Goal: Communication & Community: Answer question/provide support

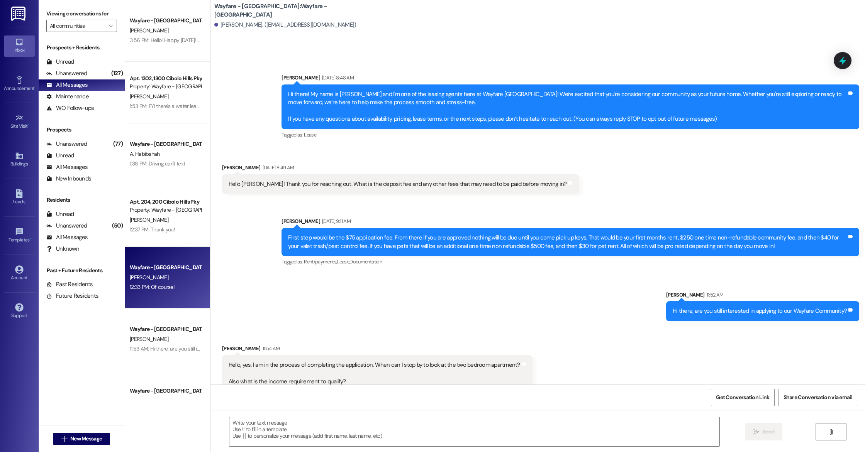
scroll to position [229, 0]
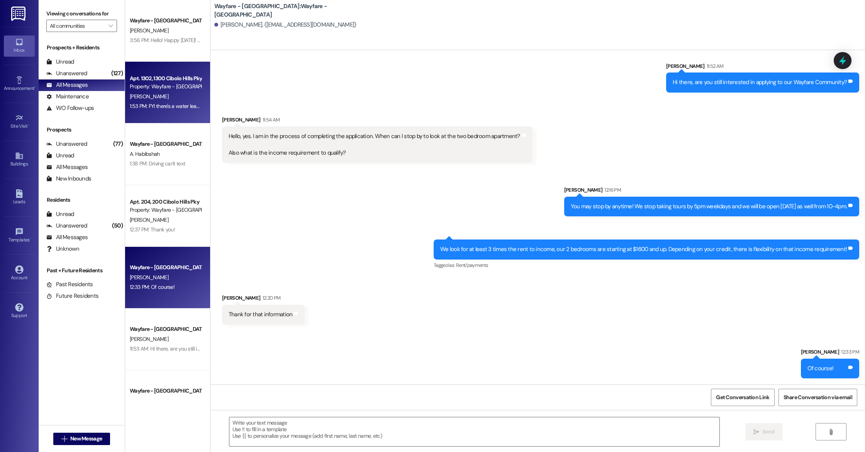
click at [158, 117] on div "Apt. 1302, 1300 Cibolo Hills Pky Property: Wayfare - [GEOGRAPHIC_DATA] [PERSON_…" at bounding box center [167, 93] width 85 height 62
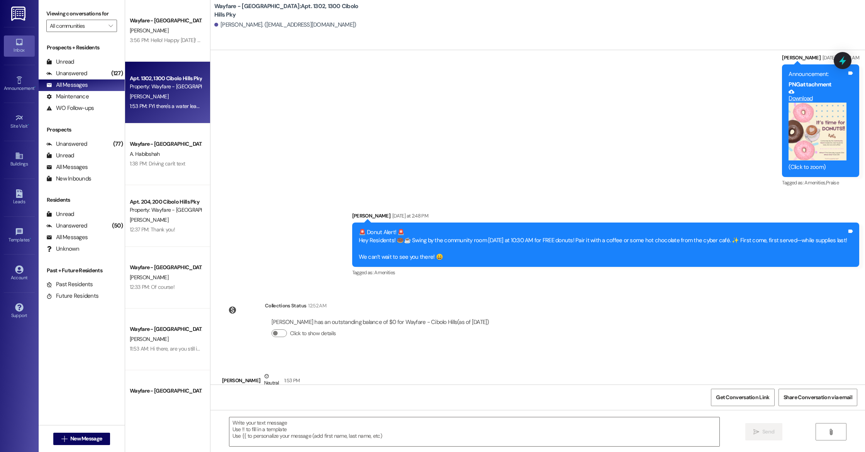
scroll to position [13630, 0]
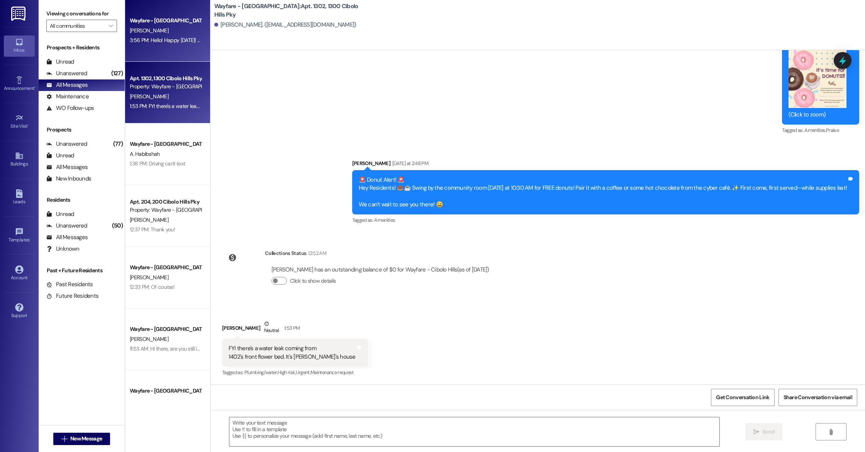
click at [166, 43] on div "3:56 PM: Hello! Happy [DATE]! Did you have any questions about anything? We'd l…" at bounding box center [254, 40] width 249 height 7
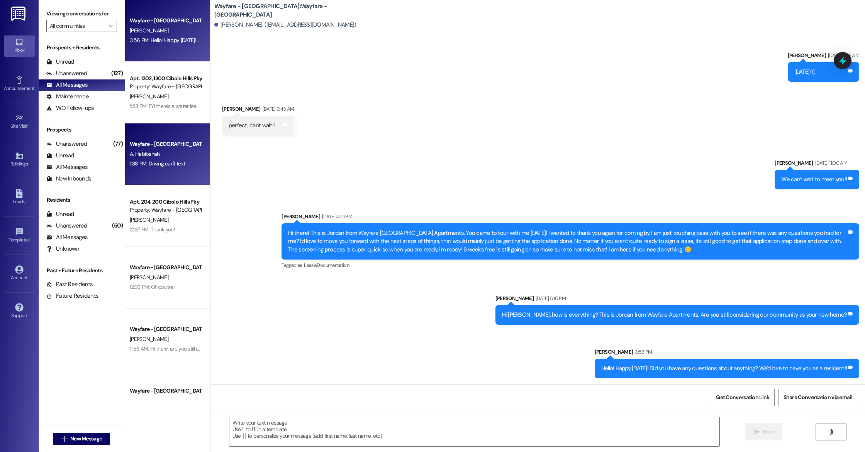
scroll to position [138, 0]
click at [168, 158] on div "A. Habibshah" at bounding box center [165, 154] width 73 height 10
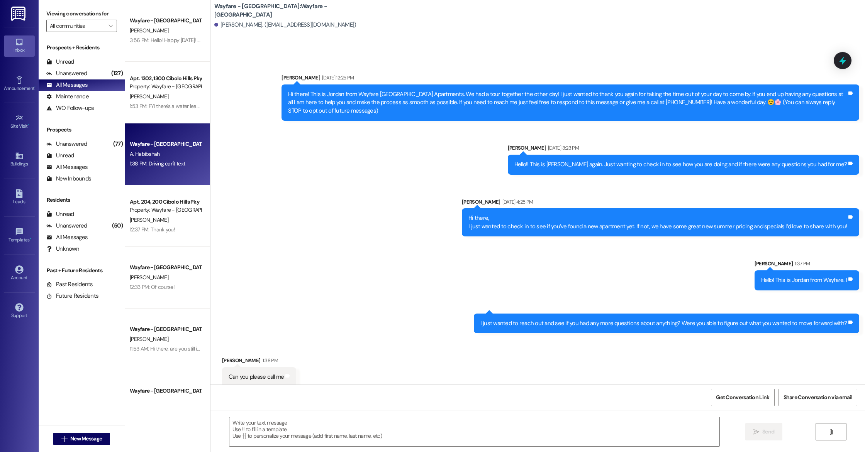
scroll to position [52, 0]
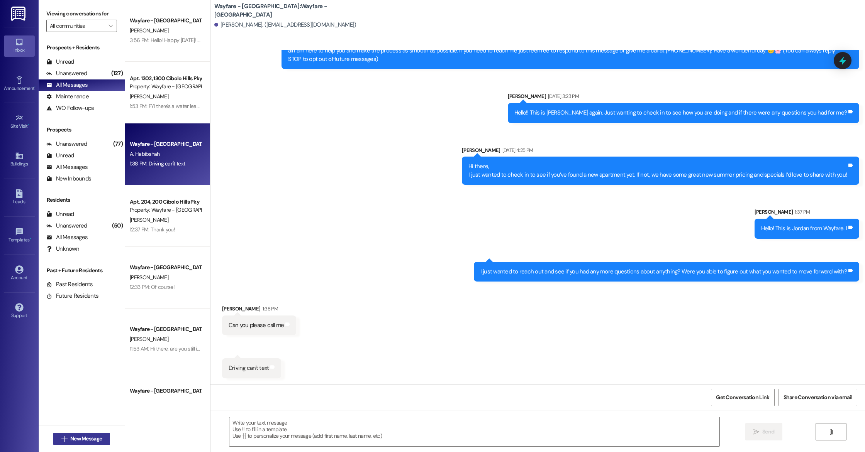
click at [73, 440] on span "New Message" at bounding box center [86, 439] width 32 height 8
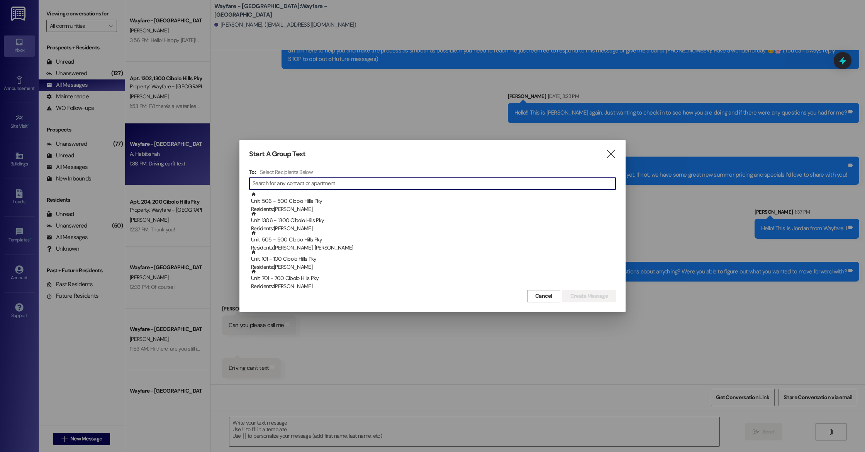
click at [280, 184] on input at bounding box center [433, 183] width 363 height 11
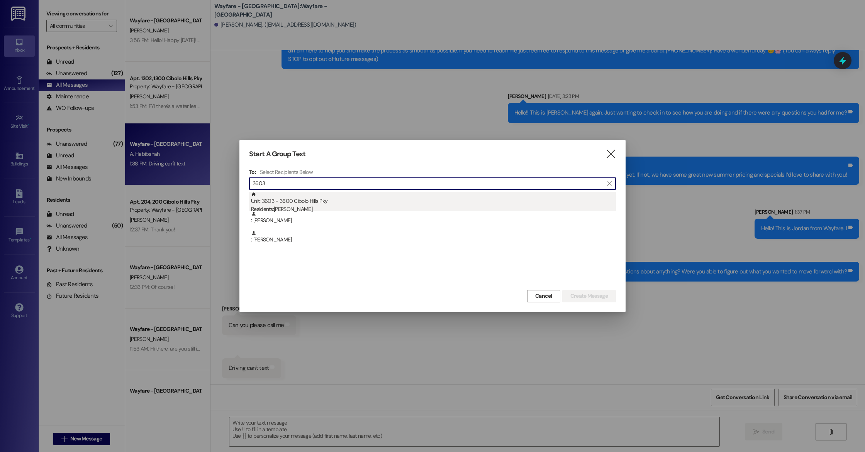
type input "3603"
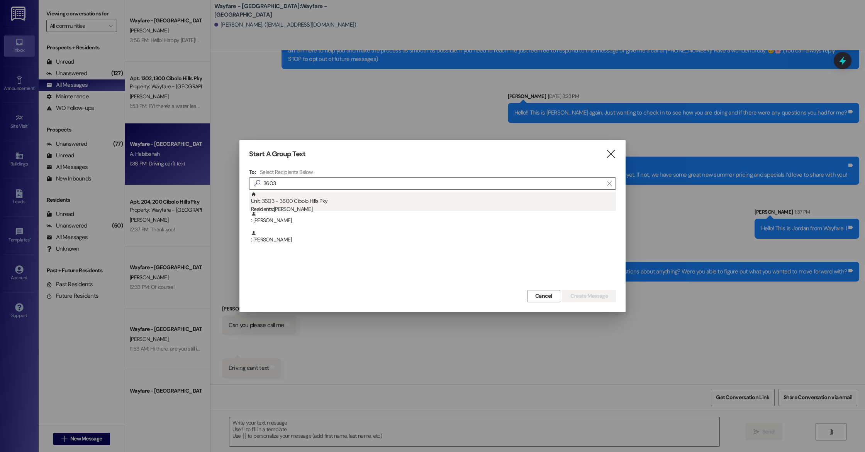
click at [337, 200] on div "Unit: 3603 - 3600 Cibolo Hills Pky Residents: [PERSON_NAME]" at bounding box center [433, 203] width 365 height 22
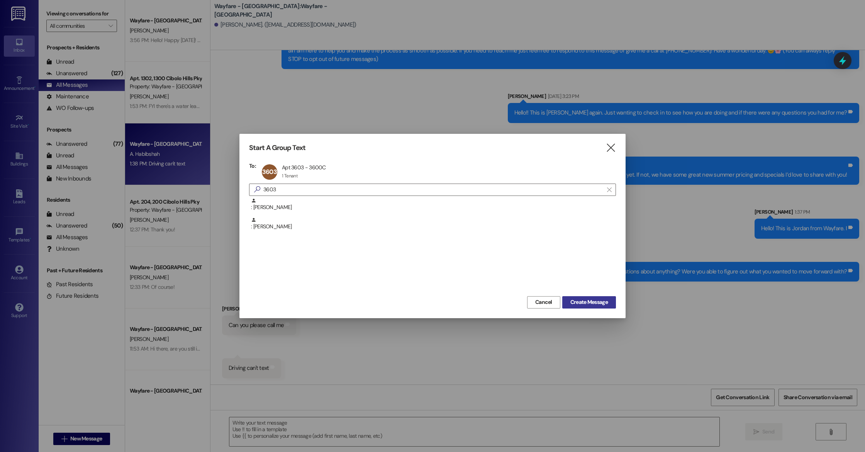
click at [584, 300] on span "Create Message" at bounding box center [588, 302] width 37 height 8
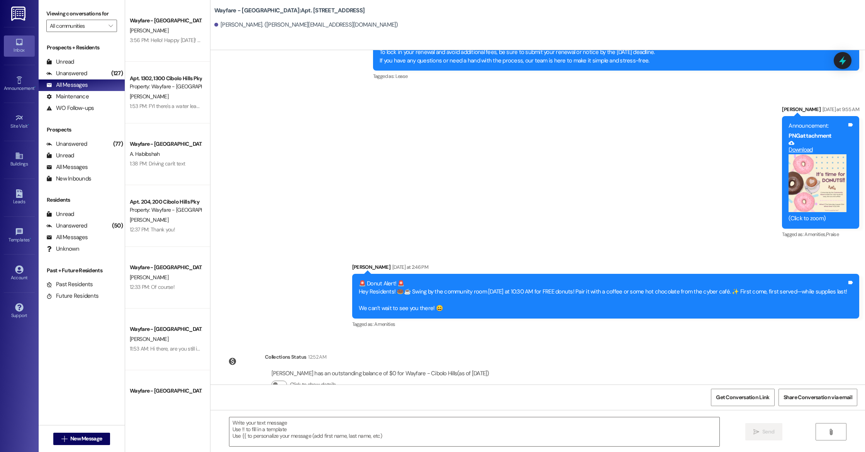
scroll to position [19017, 0]
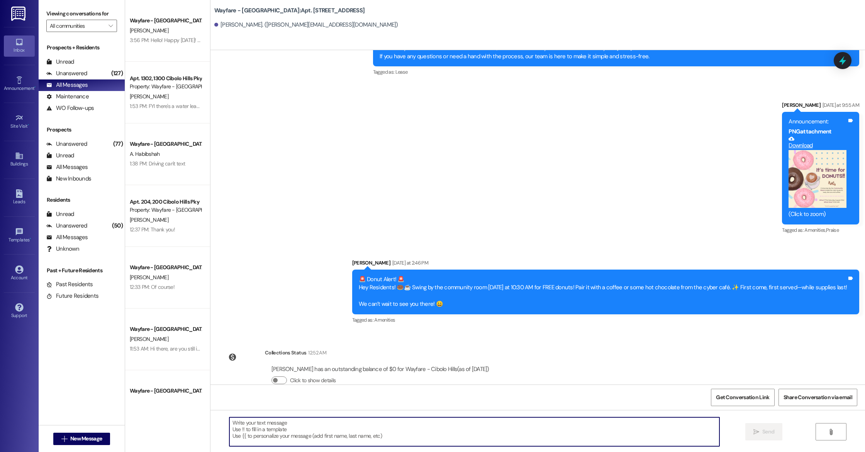
paste textarea "Reminder: Your renewal offer expires [DATE]! Don’t miss your chance to lock in …"
click at [291, 429] on textarea "Reminder: Your renewal offer expires [DATE]! Don’t miss your chance to lock in …" at bounding box center [474, 432] width 490 height 29
click at [515, 423] on textarea "Reminder: Your renewal offer expires [DATE]! Don’t miss your chance to lock in …" at bounding box center [474, 432] width 490 height 29
click at [529, 435] on textarea "Reminder: Your renewal offer expires [DATE]! Don’t miss your chance to lock in …" at bounding box center [474, 432] width 490 height 29
type textarea "Reminder: Your renewal offer expires [DATE]! Don’t miss your chance to lock in …"
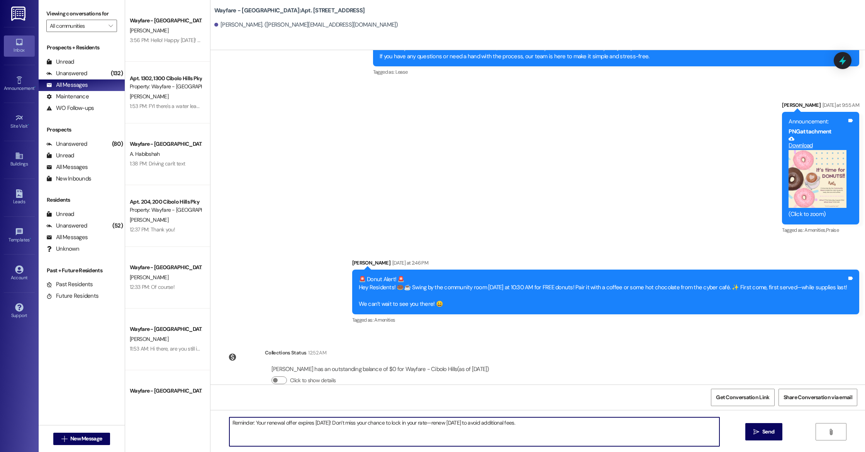
click at [263, 437] on textarea "Reminder: Your renewal offer expires [DATE]! Don’t miss your chance to lock in …" at bounding box center [474, 432] width 490 height 29
paste textarea "Hi there! 🌟 Just a reminder—your renewal offer is waiting, but it expires on [D…"
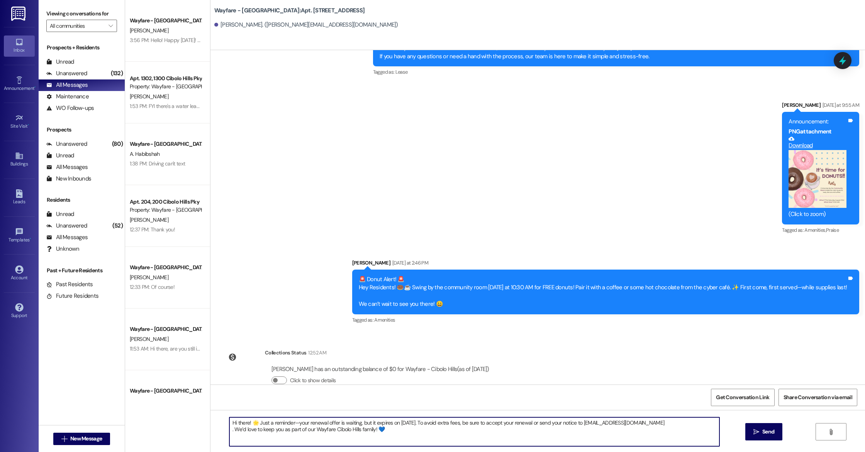
click at [364, 432] on textarea "Hi there! 🌟 Just a reminder—your renewal offer is waiting, but it expires on [D…" at bounding box center [474, 432] width 490 height 29
click at [419, 441] on textarea "Hi there! 🌟 Just a reminder—your renewal offer is waiting, but it expires on [D…" at bounding box center [474, 432] width 490 height 29
type textarea "Hi there! 🌟 Just a reminder—your renewal offer is waiting, but it expires on [D…"
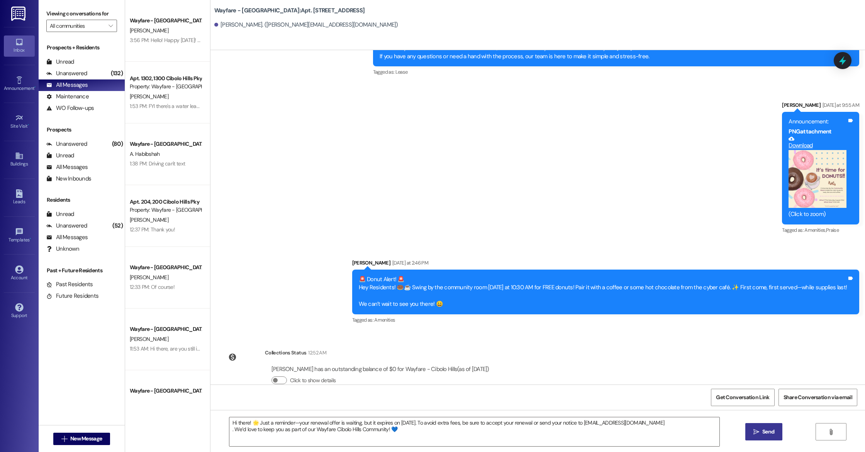
click at [757, 435] on icon "" at bounding box center [756, 432] width 6 height 6
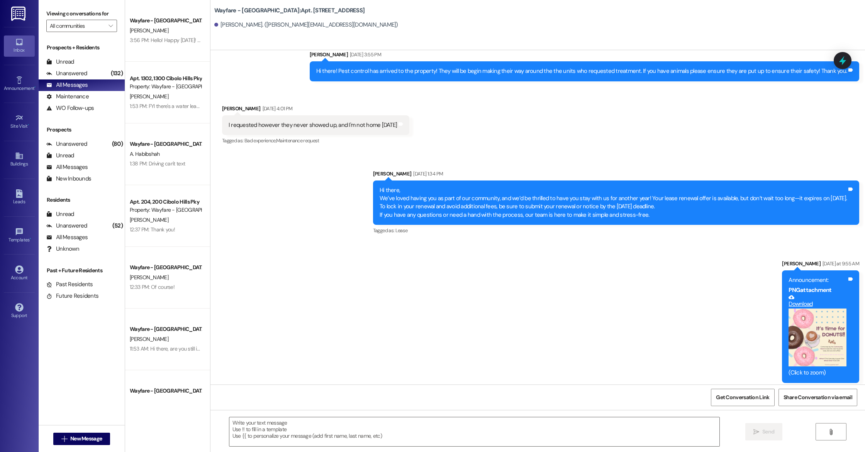
scroll to position [19079, 0]
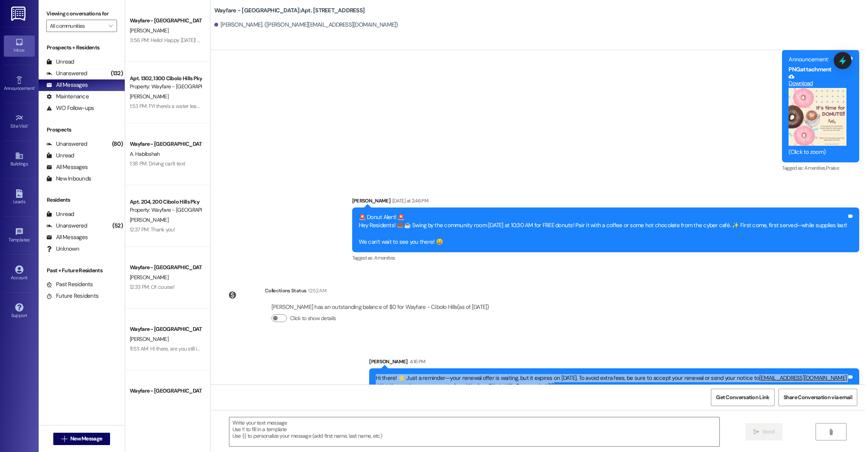
drag, startPoint x: 374, startPoint y: 360, endPoint x: 566, endPoint y: 371, distance: 191.4
click at [566, 374] on div "Hi there! 🌟 Just a reminder—your renewal offer is waiting, but it expires on [D…" at bounding box center [611, 382] width 471 height 17
copy div "Hi there! 🌟 Just a reminder—your renewal offer is waiting, but it expires on [D…"
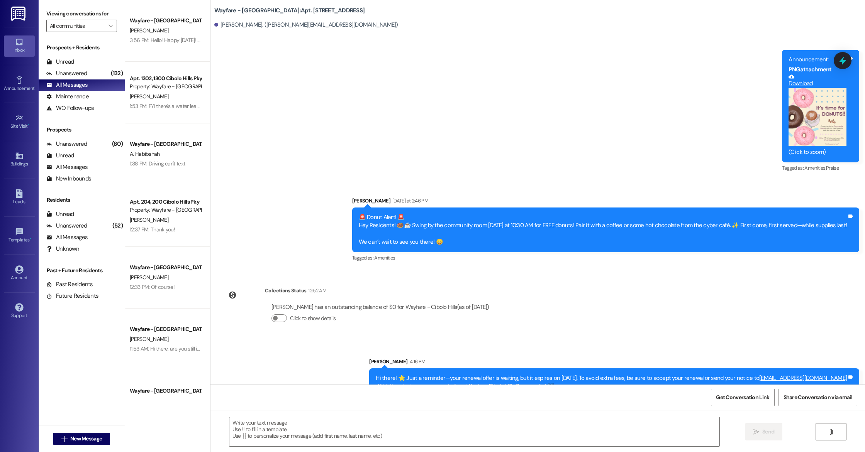
click at [537, 313] on div "Sent via SMS [PERSON_NAME] [DATE] 9:11 AM Good morning, [PERSON_NAME]! This is …" at bounding box center [537, 217] width 654 height 335
click at [75, 432] on div " New Message" at bounding box center [81, 439] width 57 height 19
click at [74, 434] on button " New Message" at bounding box center [81, 439] width 57 height 12
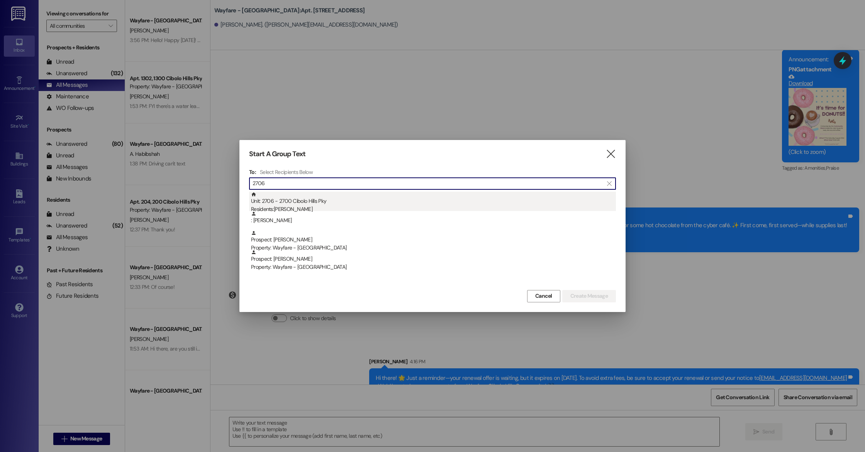
type input "2706"
click at [306, 206] on div "Residents: [PERSON_NAME]" at bounding box center [433, 209] width 365 height 8
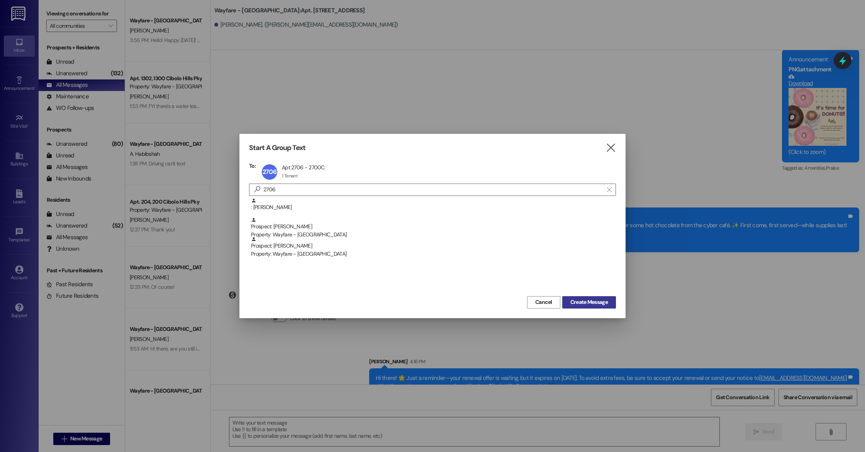
click at [602, 304] on span "Create Message" at bounding box center [588, 302] width 37 height 8
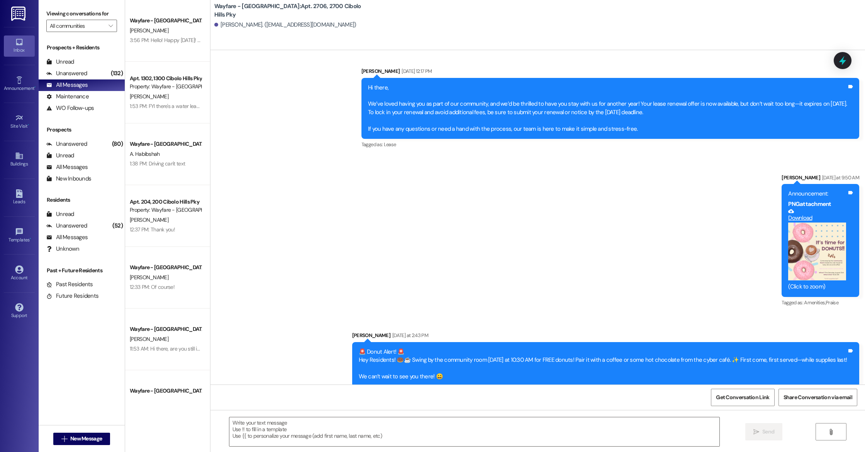
scroll to position [12904, 0]
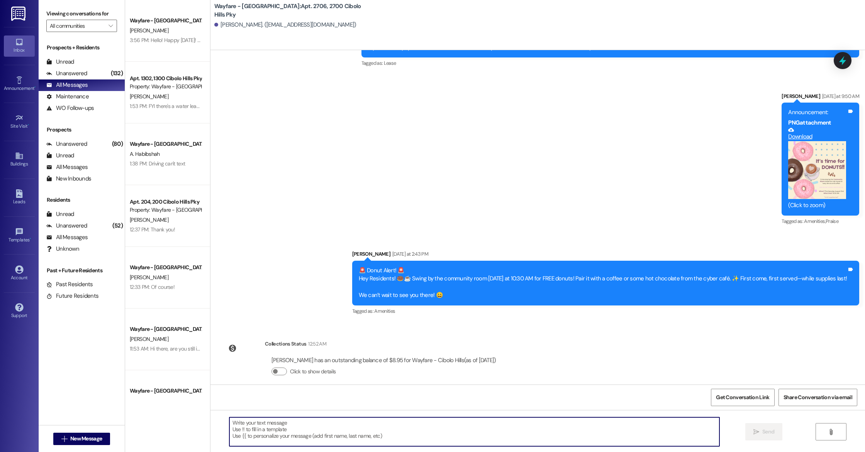
paste textarea "Hi there! 🌟 Just a reminder—your renewal offer is waiting, but it expires on [D…"
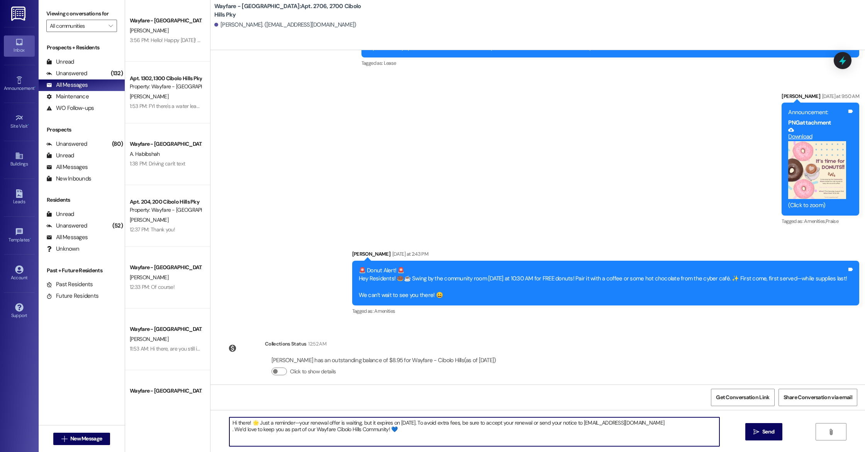
click at [229, 430] on textarea "Hi there! 🌟 Just a reminder—your renewal offer is waiting, but it expires on [D…" at bounding box center [474, 432] width 490 height 29
click at [666, 424] on textarea "Hi there! 🌟 Just a reminder—your renewal offer is waiting, but it expires on [D…" at bounding box center [474, 432] width 490 height 29
click at [629, 432] on textarea "Hi there! 🌟 Just a reminder—your renewal offer is waiting, but it expires on [D…" at bounding box center [474, 432] width 490 height 29
click at [665, 424] on textarea "Hi there! 🌟 Just a reminder—your renewal offer is waiting, but it expires on [D…" at bounding box center [474, 432] width 490 height 29
click at [693, 441] on textarea "Hi there! 🌟 Just a reminder—your renewal offer is waiting, but it expires on [D…" at bounding box center [474, 432] width 490 height 29
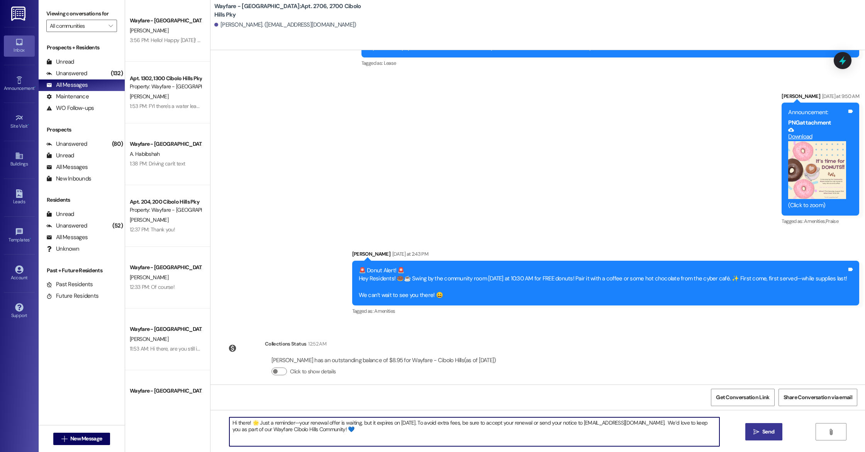
type textarea "Hi there! 🌟 Just a reminder—your renewal offer is waiting, but it expires on [D…"
click at [757, 432] on icon "" at bounding box center [756, 432] width 6 height 6
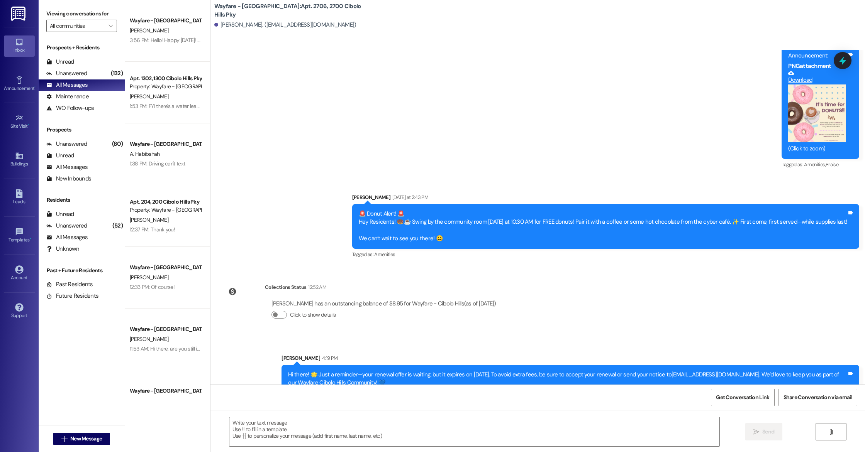
scroll to position [12966, 0]
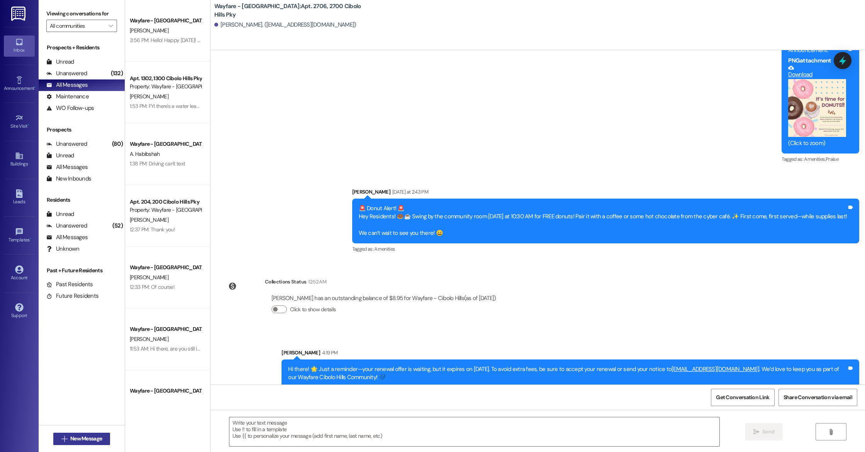
click at [88, 434] on button " New Message" at bounding box center [81, 439] width 57 height 12
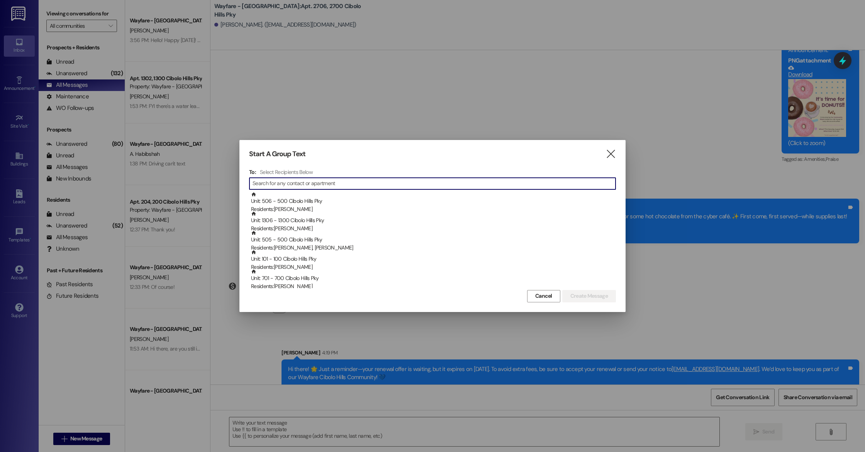
click at [273, 185] on input at bounding box center [433, 183] width 363 height 11
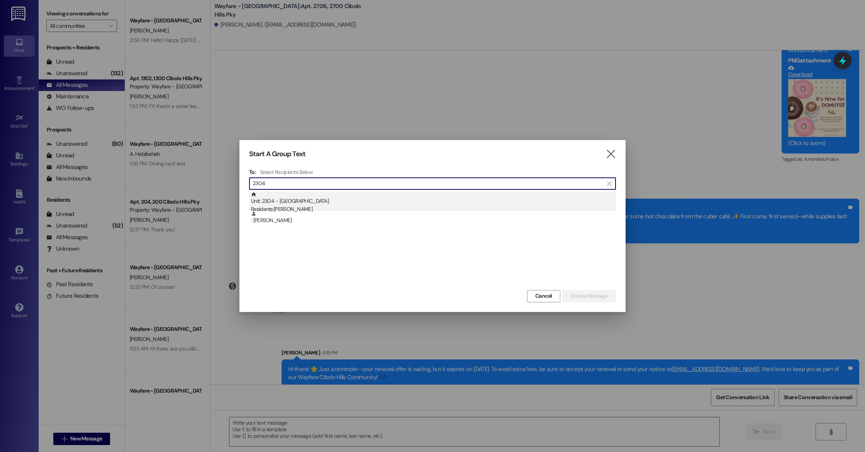
type input "2304"
click at [285, 202] on div "Unit: 2304 - [GEOGRAPHIC_DATA] Pky Residents: [PERSON_NAME]" at bounding box center [433, 203] width 365 height 22
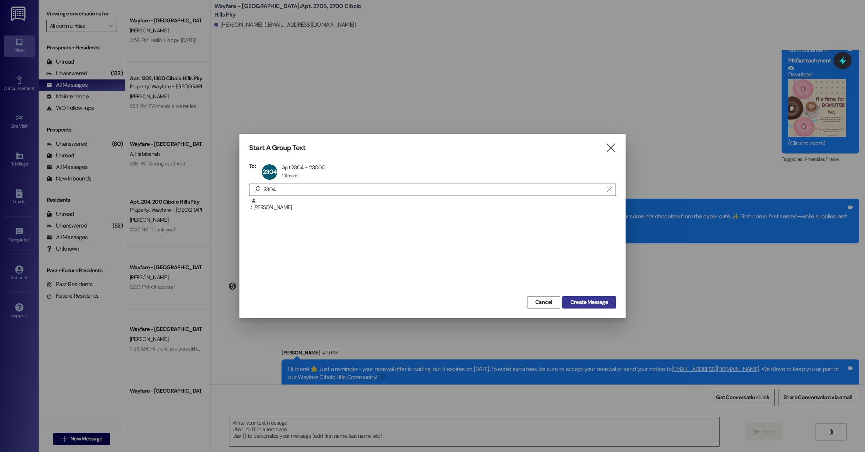
click at [592, 300] on span "Create Message" at bounding box center [588, 302] width 37 height 8
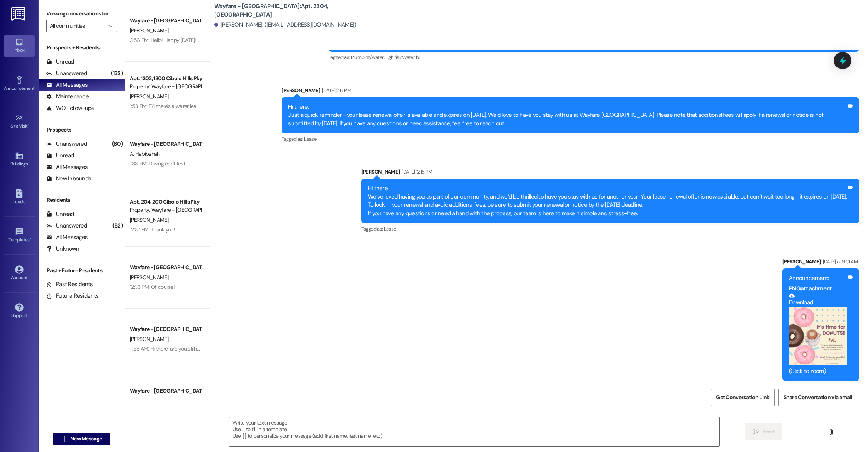
scroll to position [15319, 0]
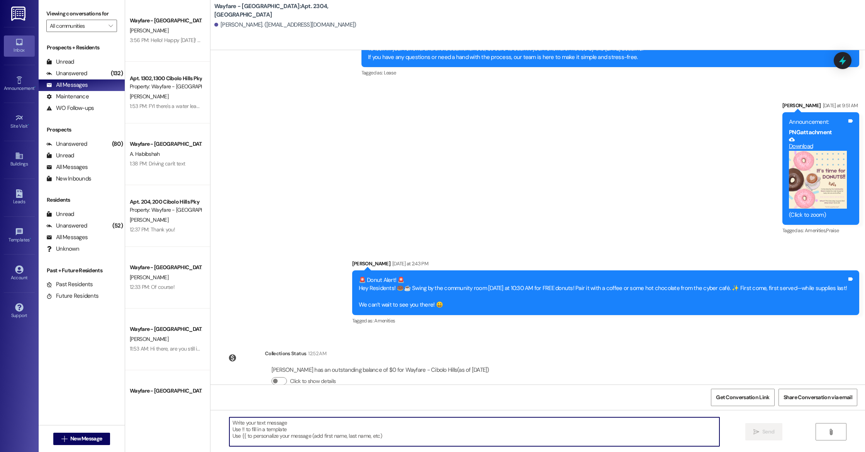
paste textarea "Hi there! 🌟 Just a reminder—your renewal offer is waiting, but it expires on [D…"
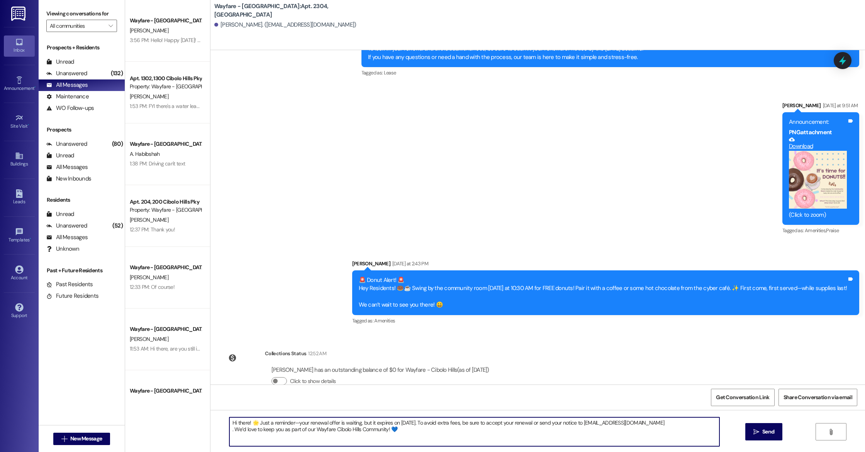
click at [229, 432] on textarea "Hi there! 🌟 Just a reminder—your renewal offer is waiting, but it expires on [D…" at bounding box center [474, 432] width 490 height 29
click at [395, 427] on textarea "Hi there! 🌟 Just a reminder—your renewal offer is waiting, but it expires on [D…" at bounding box center [474, 432] width 490 height 29
click at [363, 435] on textarea "Hi there! 🌟 Just a reminder—your renewal offer is waiting, but it expires on [D…" at bounding box center [474, 432] width 490 height 29
type textarea "Hi there! 🌟 Just a reminder—your renewal offer is waiting, but it expires on [D…"
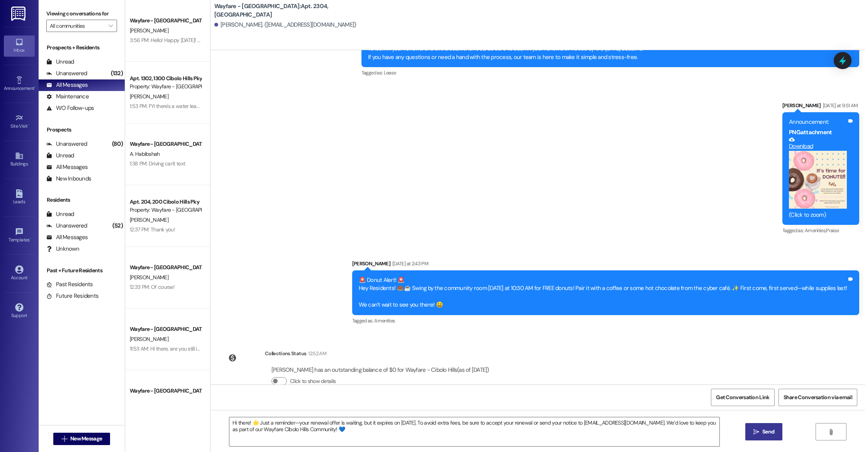
click at [775, 436] on button " Send" at bounding box center [763, 432] width 37 height 17
